Goal: Task Accomplishment & Management: Manage account settings

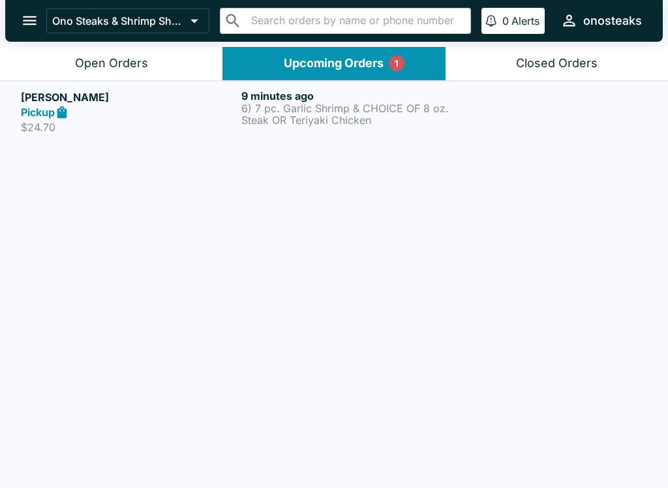
click at [112, 104] on h5 "[PERSON_NAME]" at bounding box center [128, 97] width 215 height 16
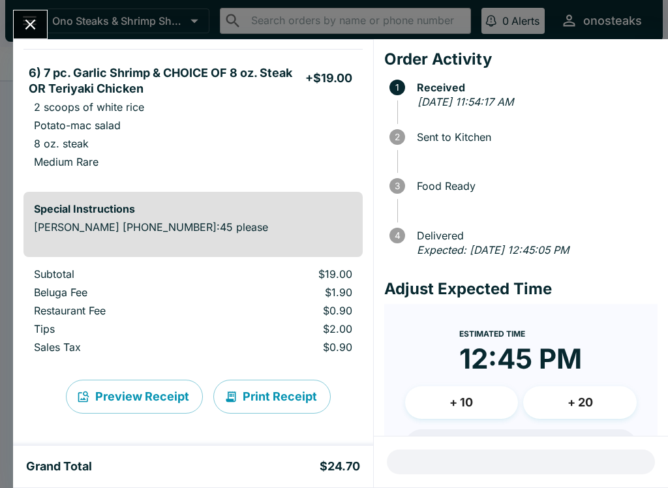
scroll to position [103, 0]
click at [26, 23] on icon "Close" at bounding box center [31, 25] width 18 height 18
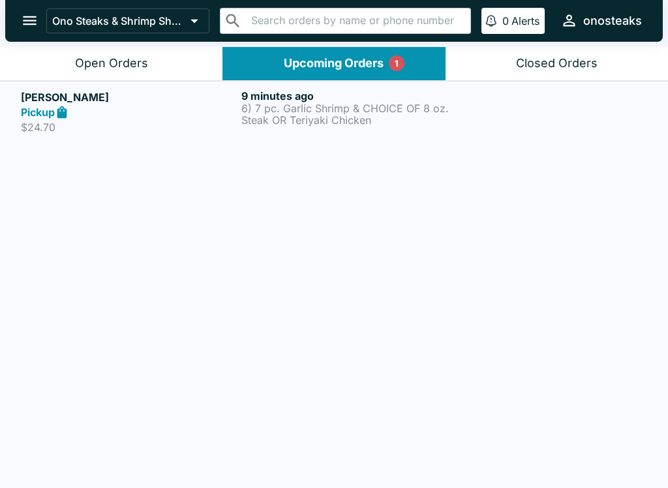
click at [450, 116] on p "6) 7 pc. Garlic Shrimp & CHOICE OF 8 oz. Steak OR Teriyaki Chicken" at bounding box center [349, 113] width 215 height 23
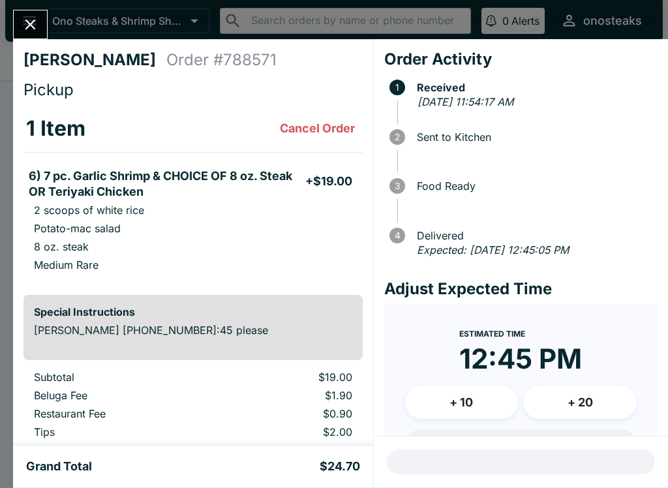
click at [29, 5] on div "[PERSON_NAME] Order # 788571 Pickup 1 Item Cancel Order 6) 7 pc. Garlic Shrimp …" at bounding box center [334, 244] width 668 height 488
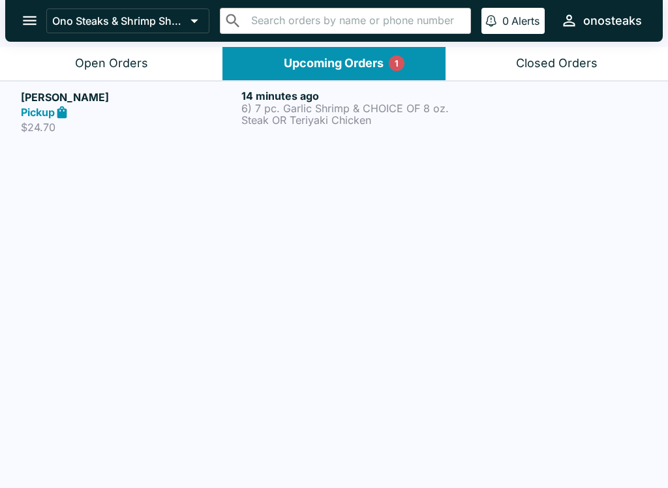
click at [95, 72] on button "Open Orders" at bounding box center [111, 63] width 223 height 33
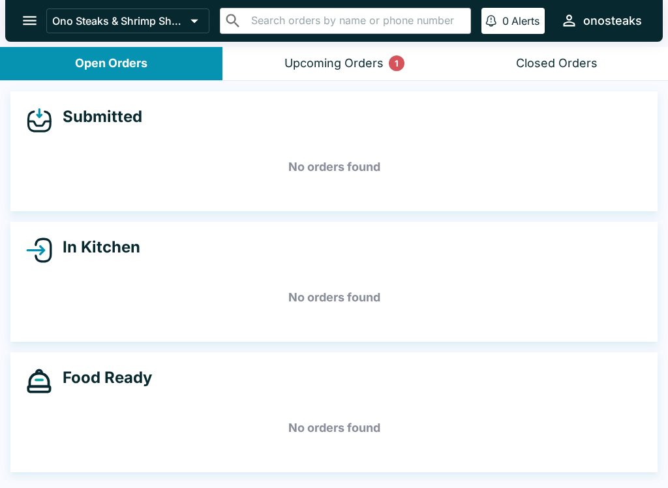
click at [280, 68] on button "Upcoming Orders 1" at bounding box center [334, 63] width 223 height 33
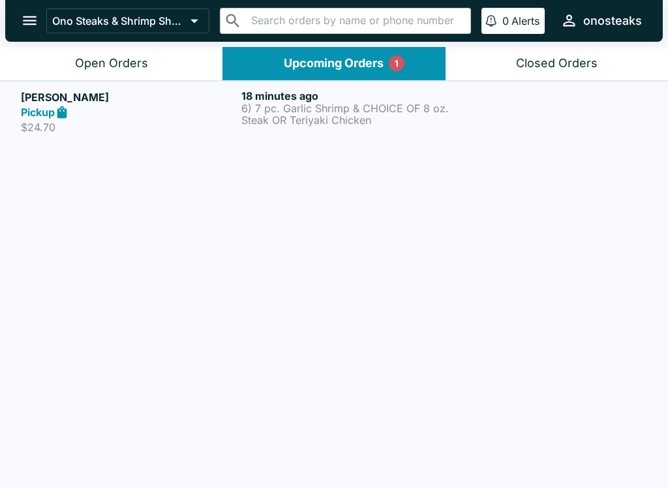
click at [49, 63] on button "Open Orders" at bounding box center [111, 63] width 223 height 33
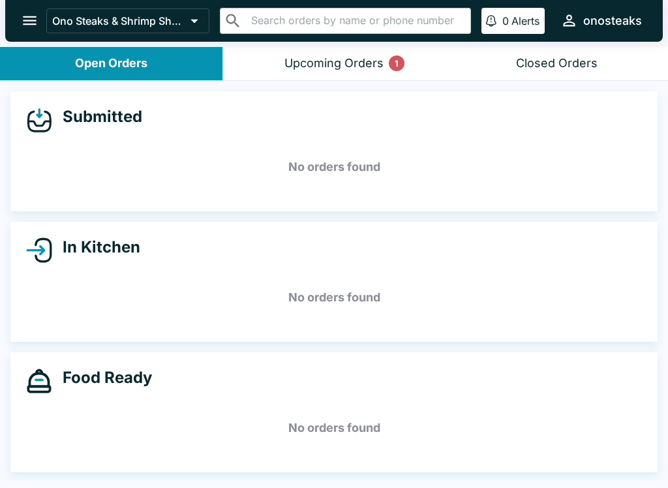
click at [350, 56] on div "Upcoming Orders 1" at bounding box center [334, 63] width 99 height 15
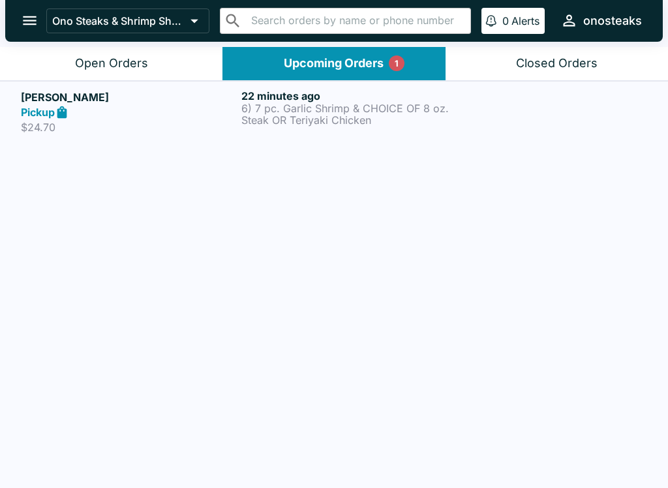
click at [124, 65] on div "Open Orders" at bounding box center [111, 63] width 73 height 15
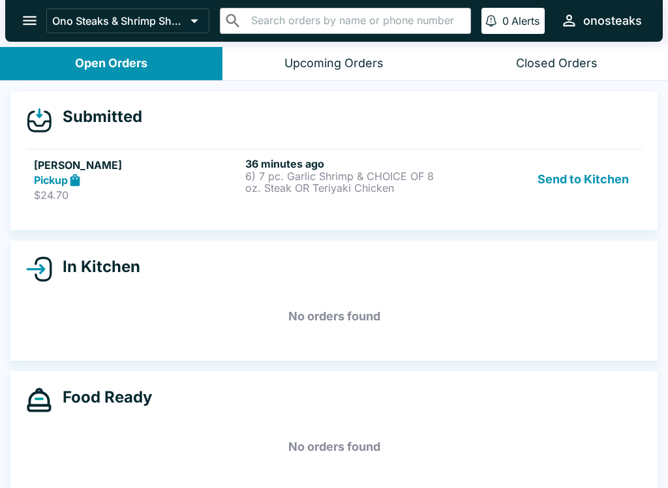
click at [588, 171] on button "Send to Kitchen" at bounding box center [584, 179] width 102 height 45
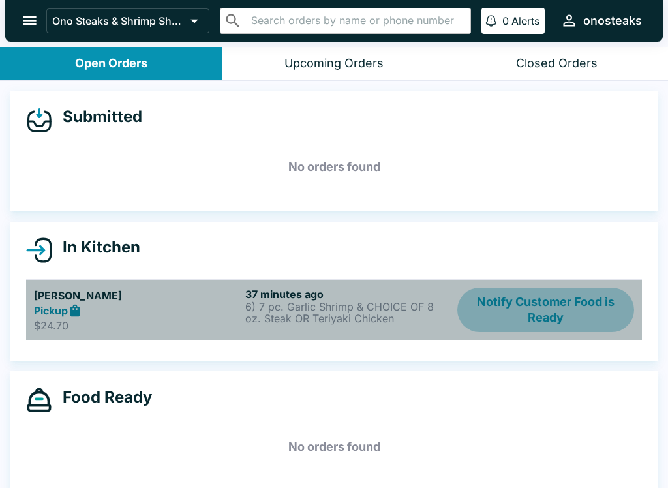
click at [559, 302] on button "Notify Customer Food is Ready" at bounding box center [546, 310] width 177 height 45
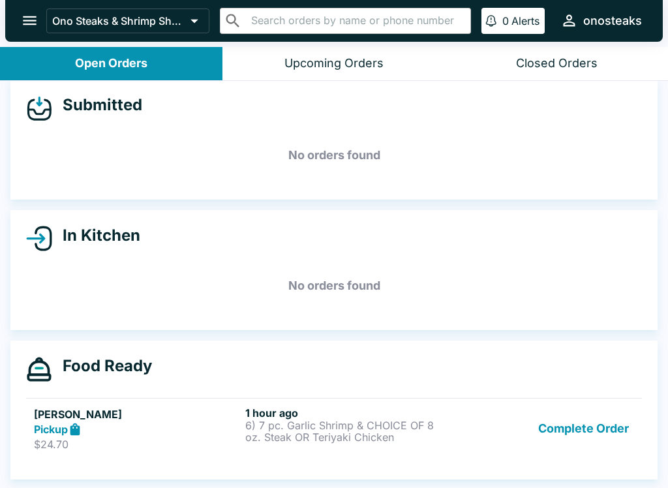
scroll to position [12, 0]
click at [313, 436] on p "6) 7 pc. Garlic Shrimp & CHOICE OF 8 oz. Steak OR Teriyaki Chicken" at bounding box center [348, 431] width 206 height 23
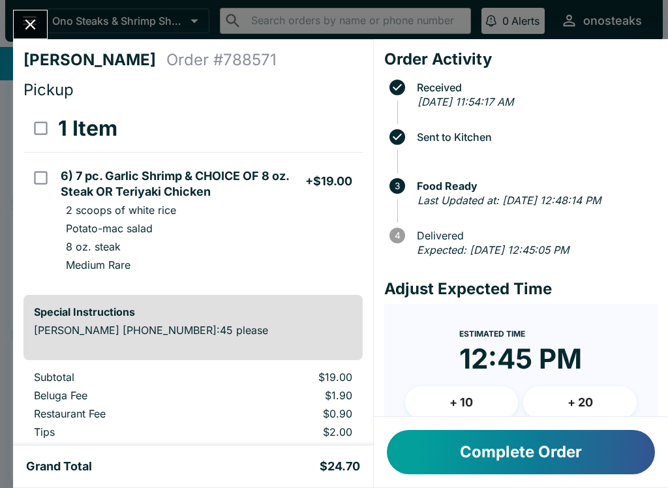
click at [482, 448] on button "Complete Order" at bounding box center [521, 452] width 268 height 44
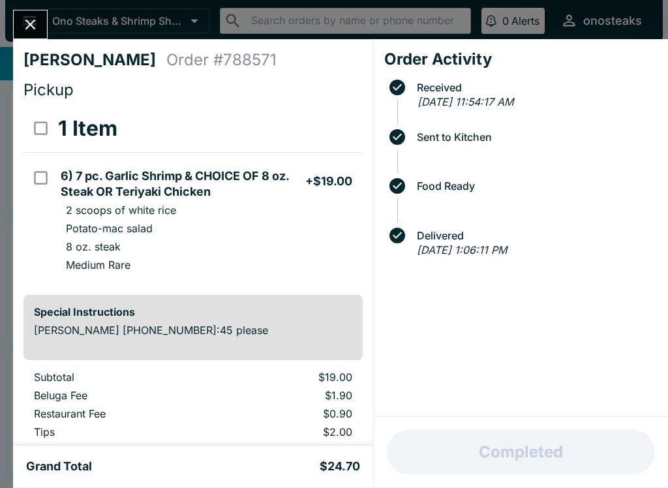
click at [19, 14] on button "Close" at bounding box center [30, 24] width 33 height 28
